Goal: Task Accomplishment & Management: Complete application form

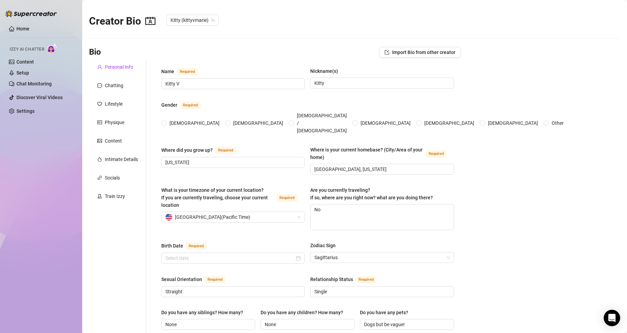
type input "Kitty V"
type input "Kitty"
type input "[US_STATE]"
type input "[GEOGRAPHIC_DATA], [US_STATE]"
type textarea "No"
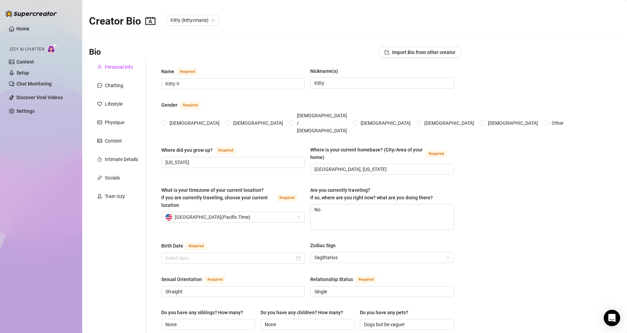
type input "Straight"
type input "Single"
type input "None"
type input "Dogs but be vague!"
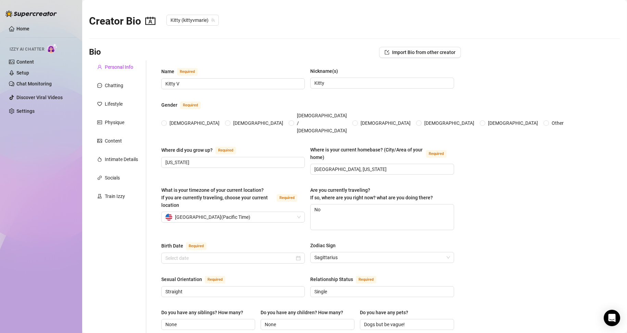
type input "OnlyFans creator, model"
type input "Model, actress"
type input "a little college"
type textarea "i wanna invest in real estate and grow my business"
type textarea "once waved back to a celebrity when i was randomly walking around [GEOGRAPHIC_D…"
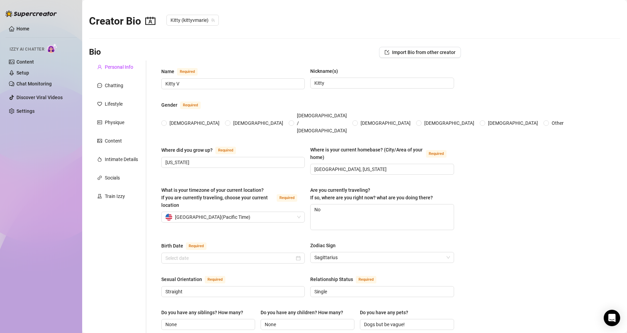
type textarea "i was in a [PERSON_NAME] music video! can you guess which one?"
type textarea "i'm slowly getting into customs so i wanna start nice and slow on that"
radio input "true"
type input "[DATE]"
click at [565, 9] on div "Creator Bio Kitty (kittyvmarie)" at bounding box center [354, 19] width 531 height 29
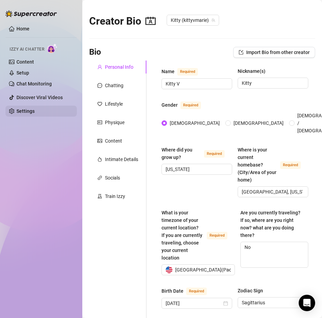
click at [27, 111] on link "Settings" at bounding box center [25, 111] width 18 height 5
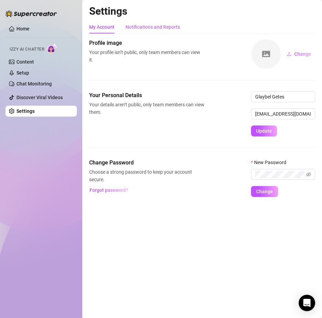
click at [154, 28] on div "Notifications and Reports" at bounding box center [152, 27] width 54 height 8
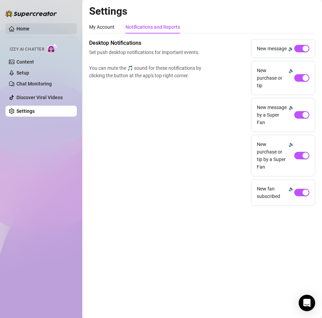
click at [29, 26] on link "Home" at bounding box center [22, 28] width 13 height 5
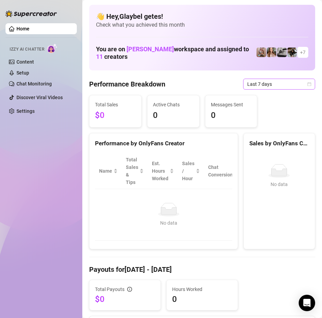
click at [262, 81] on span "Last 7 days" at bounding box center [279, 84] width 64 height 10
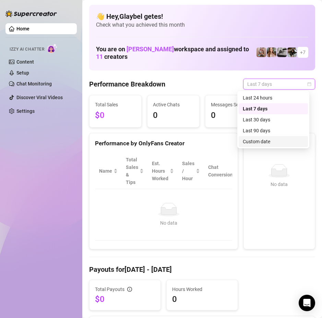
click at [214, 69] on div "👋 Hey, [PERSON_NAME] getes ! Check what you achieved this month You are on [PER…" at bounding box center [202, 38] width 226 height 66
